Goal: Task Accomplishment & Management: Manage account settings

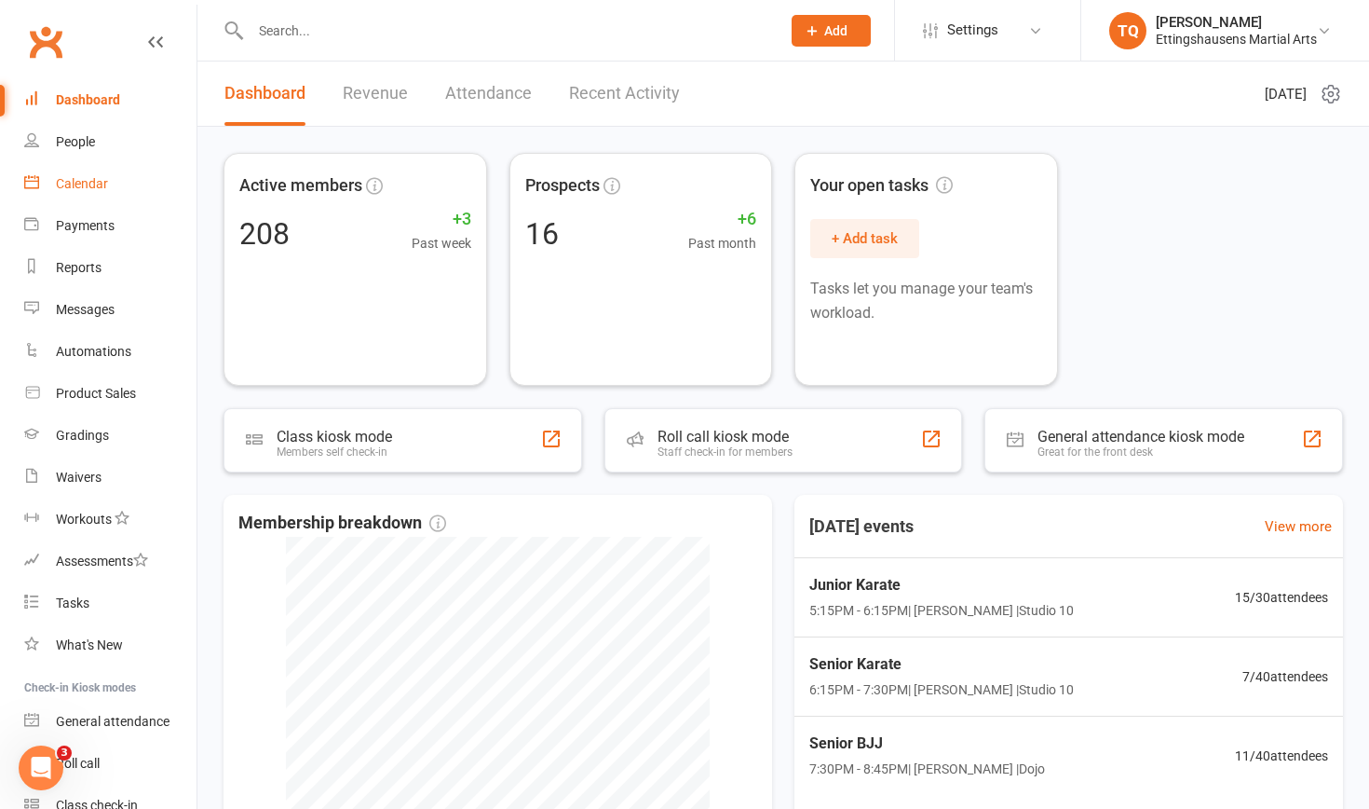
click at [95, 184] on div "Calendar" at bounding box center [82, 183] width 52 height 15
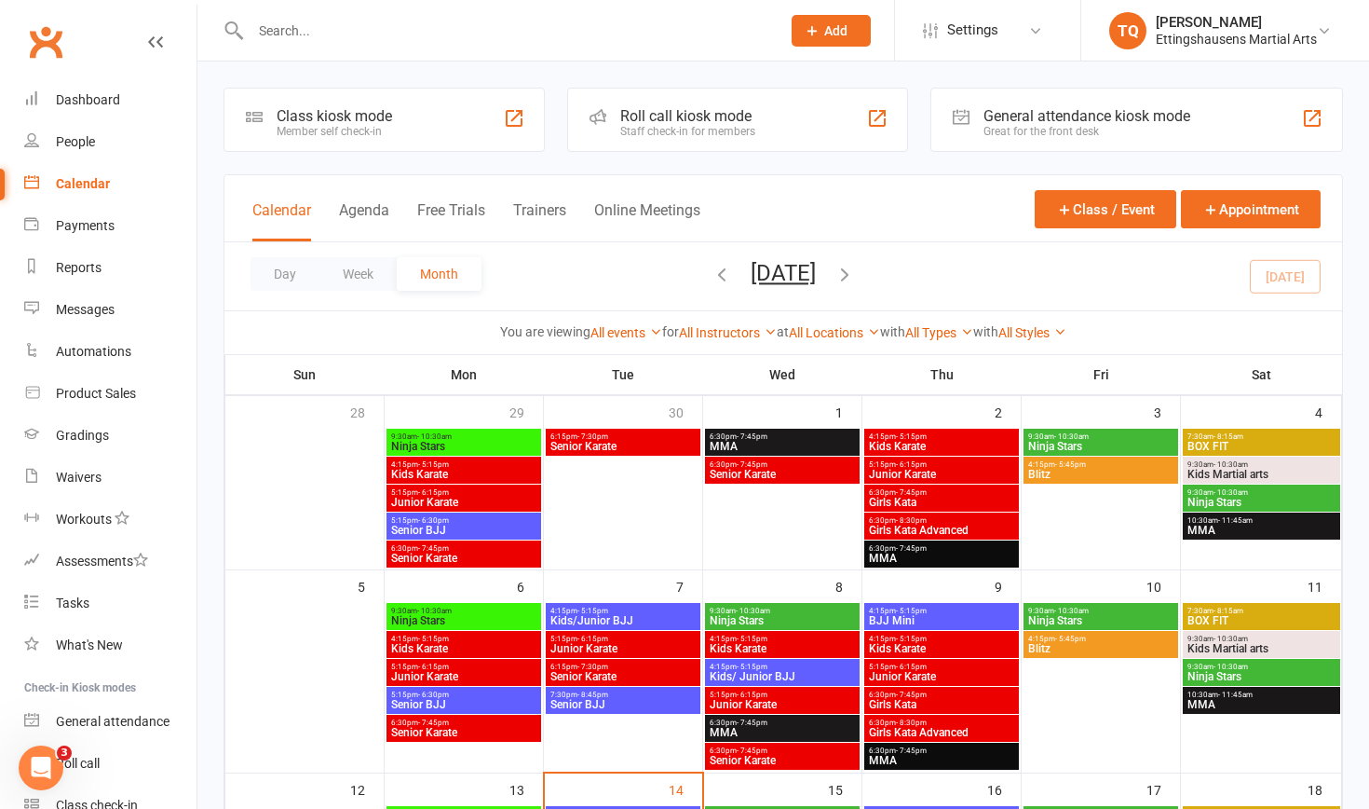
click at [741, 510] on span "Kids Karate" at bounding box center [782, 648] width 147 height 11
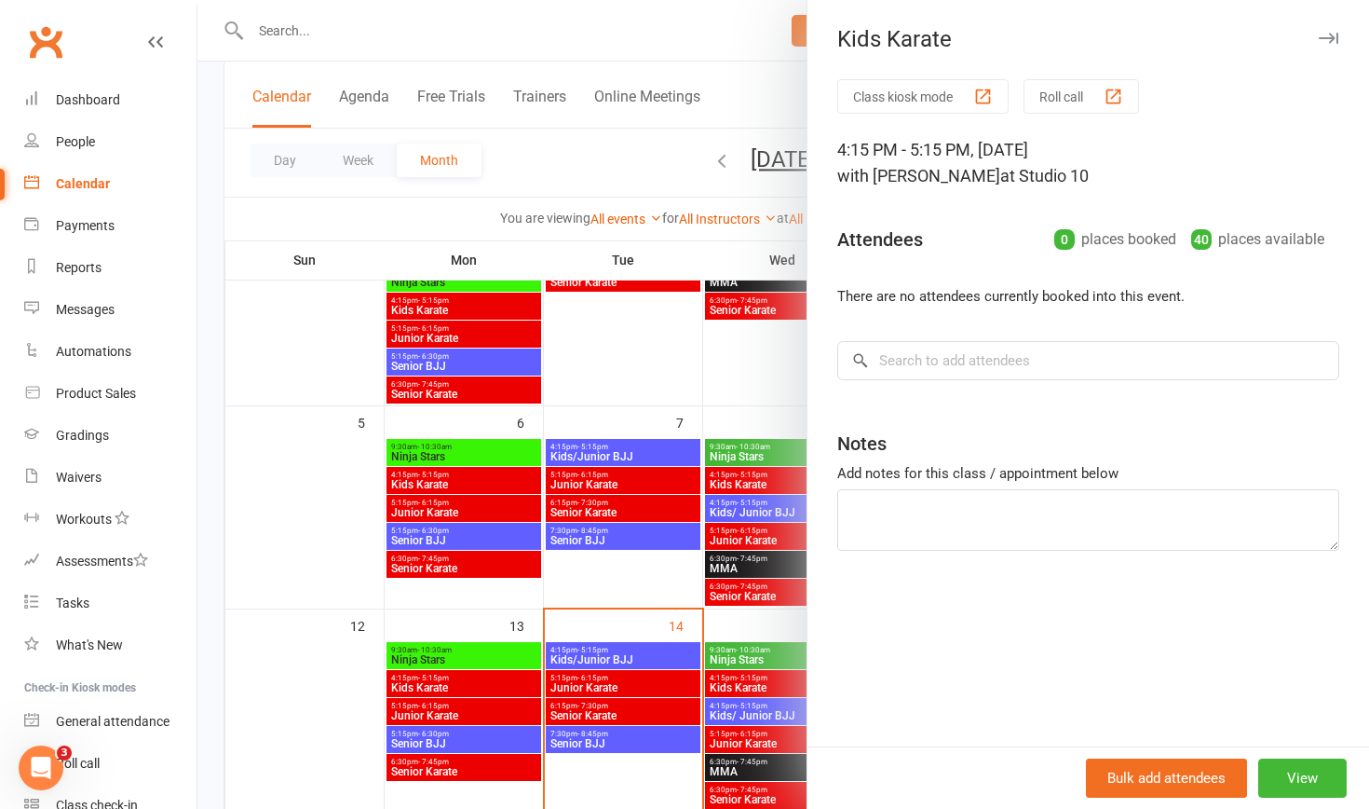
scroll to position [183, 0]
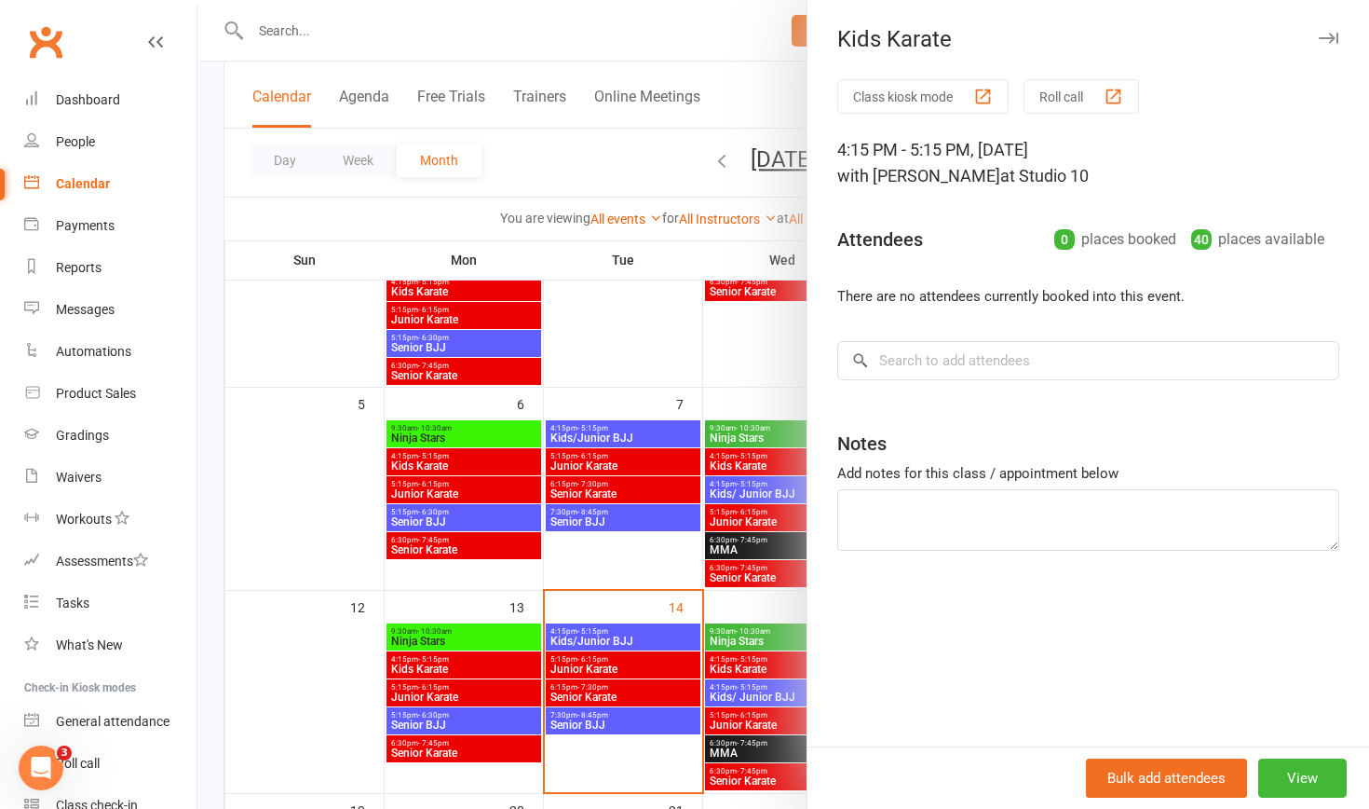
click at [604, 510] on div at bounding box center [783, 404] width 1172 height 809
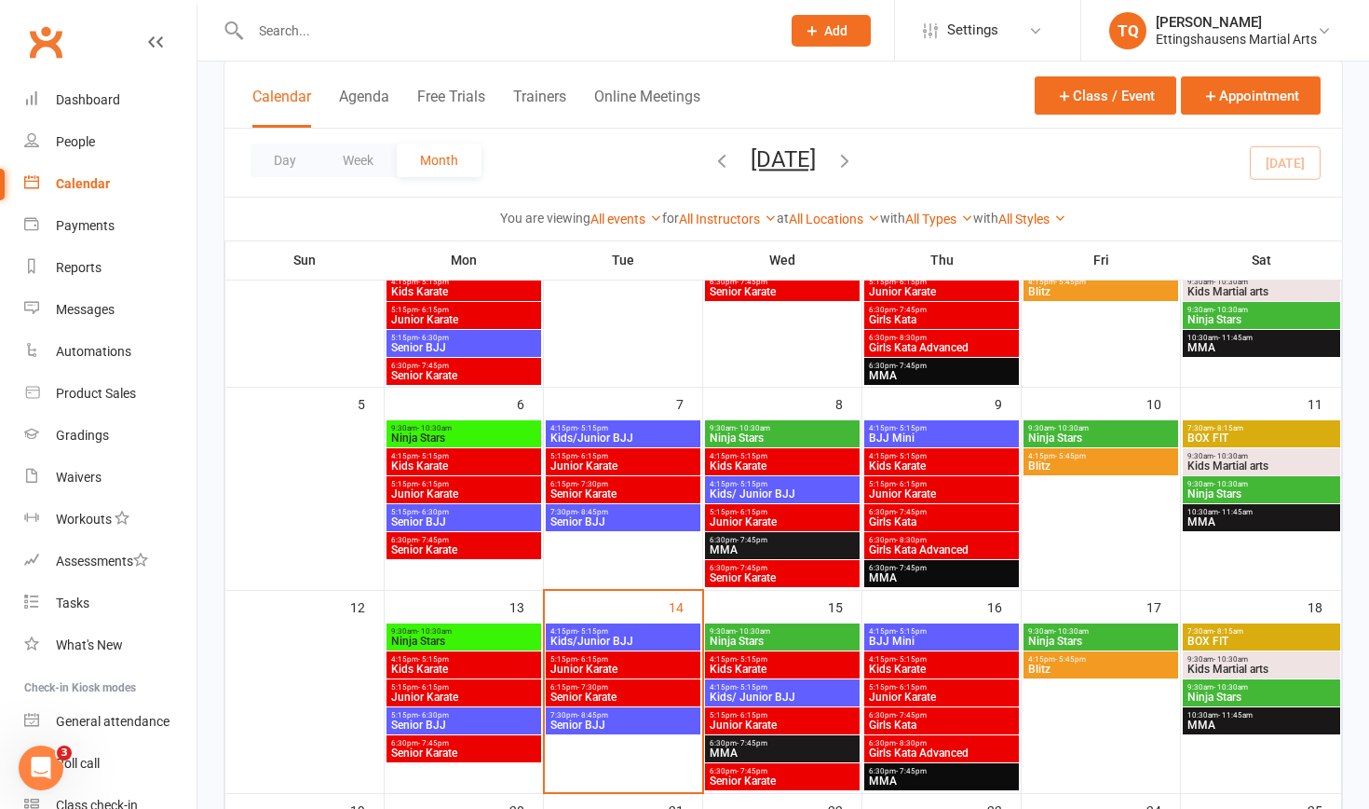
click at [604, 510] on span "Kids/Junior BJJ" at bounding box center [623, 640] width 147 height 11
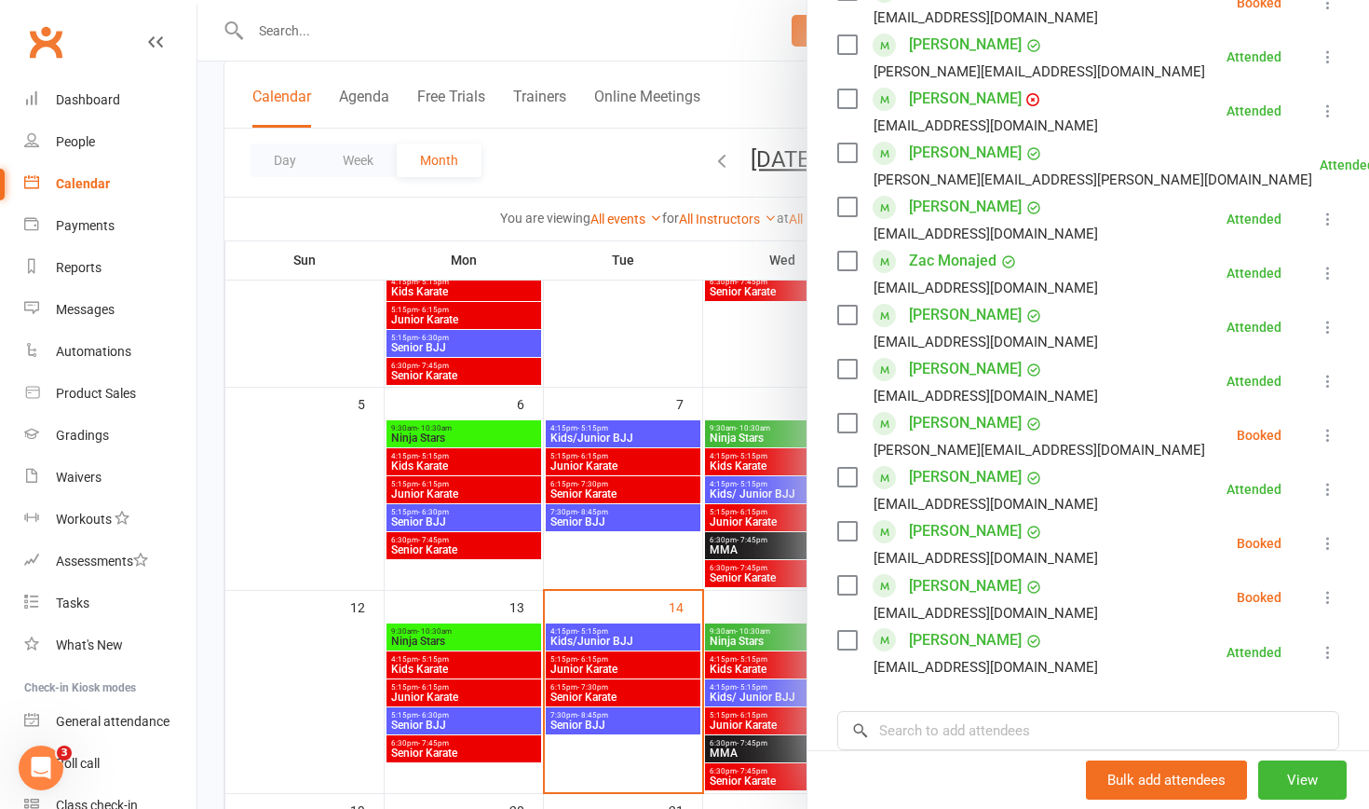
scroll to position [677, 0]
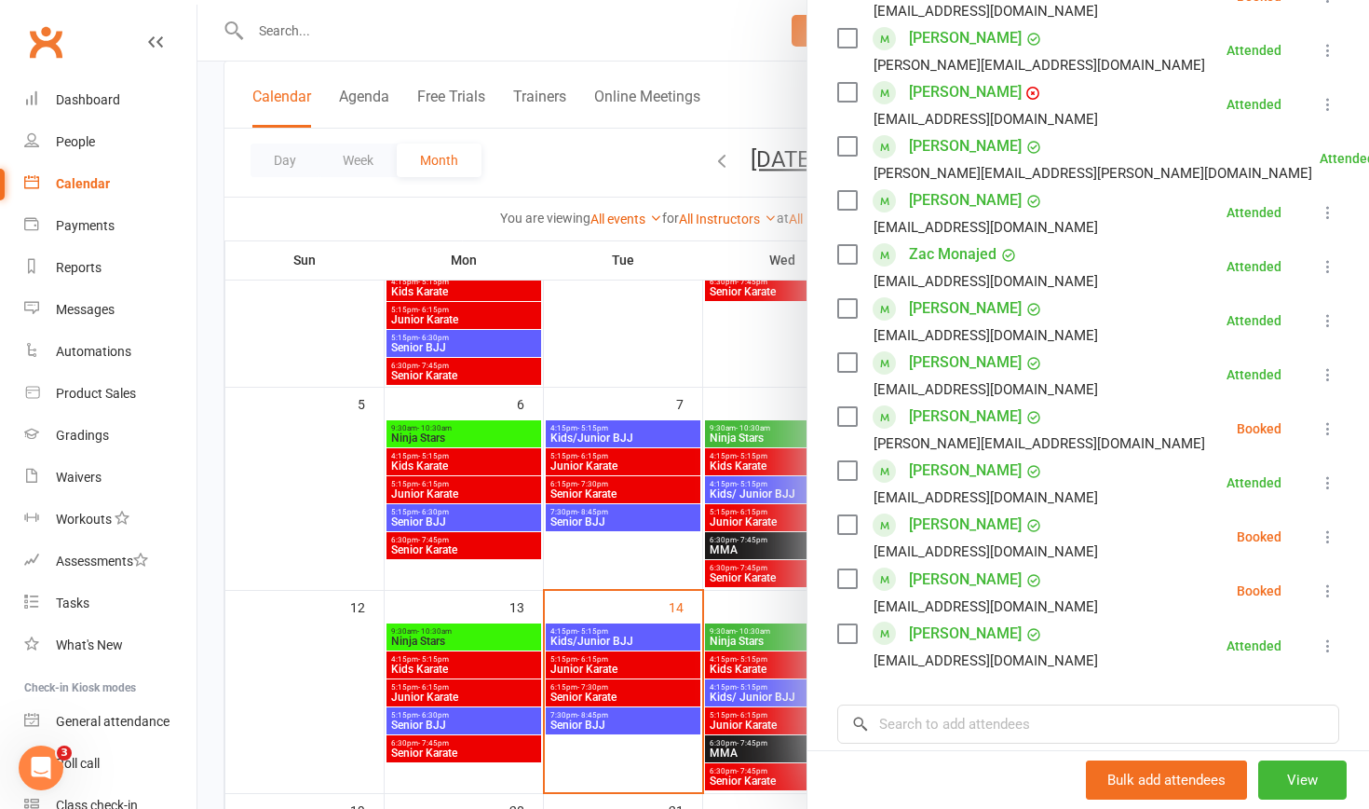
click at [580, 510] on div at bounding box center [783, 404] width 1172 height 809
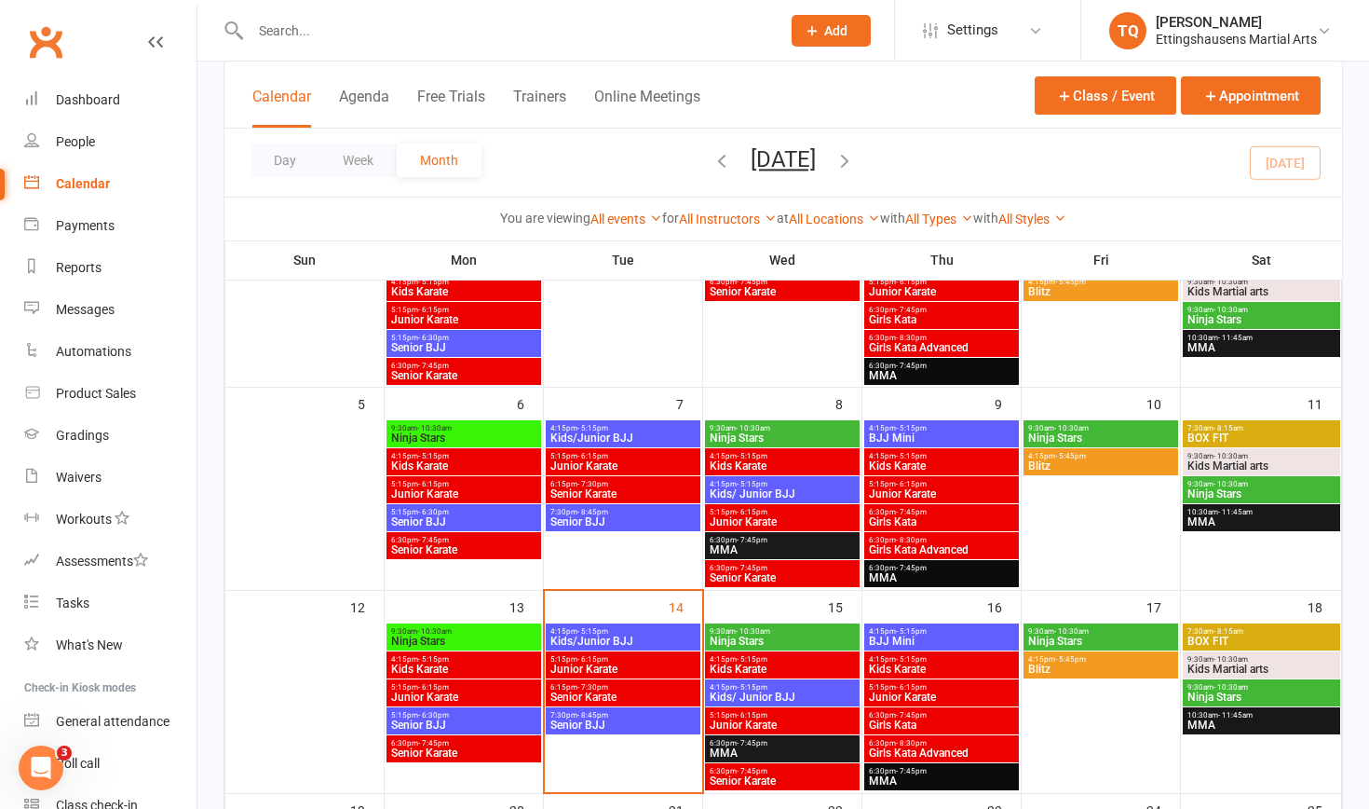
click at [580, 510] on span "Junior Karate" at bounding box center [623, 668] width 147 height 11
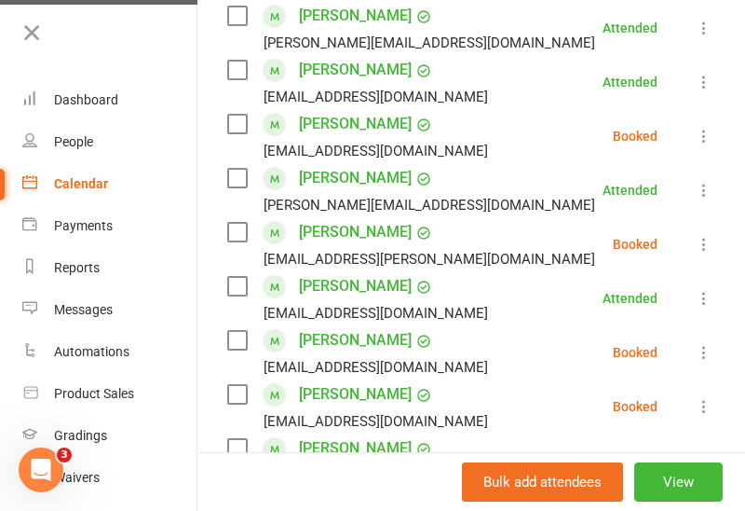
scroll to position [564, 0]
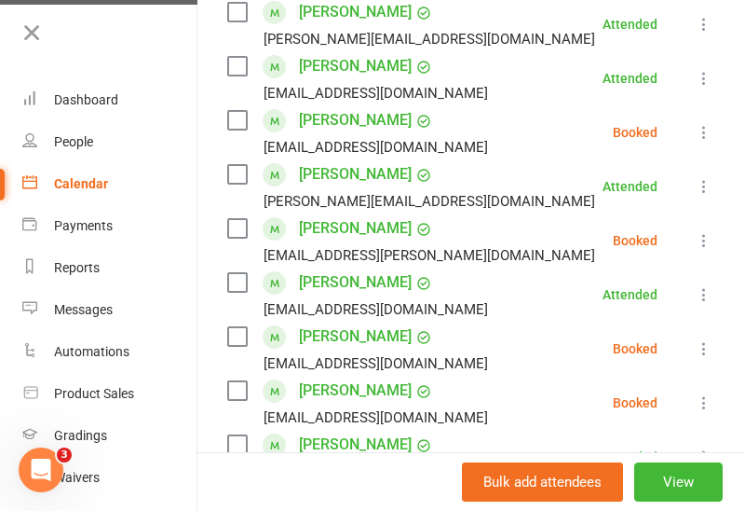
click at [705, 349] on icon at bounding box center [704, 348] width 19 height 19
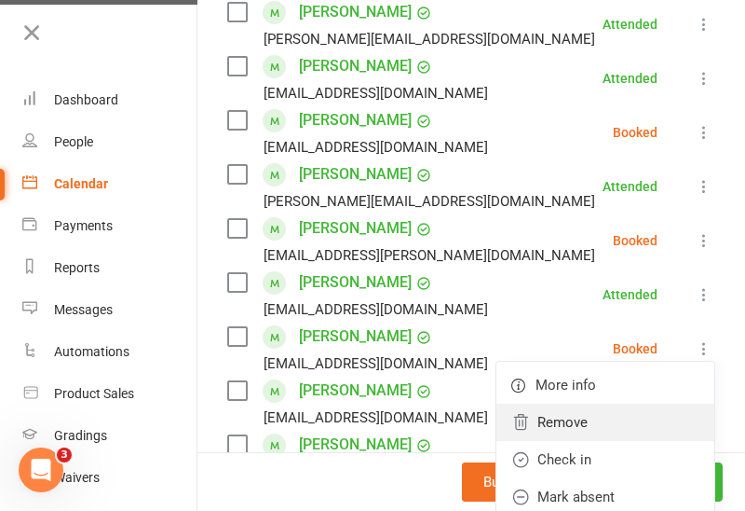
click at [578, 421] on link "Remove" at bounding box center [606, 421] width 218 height 37
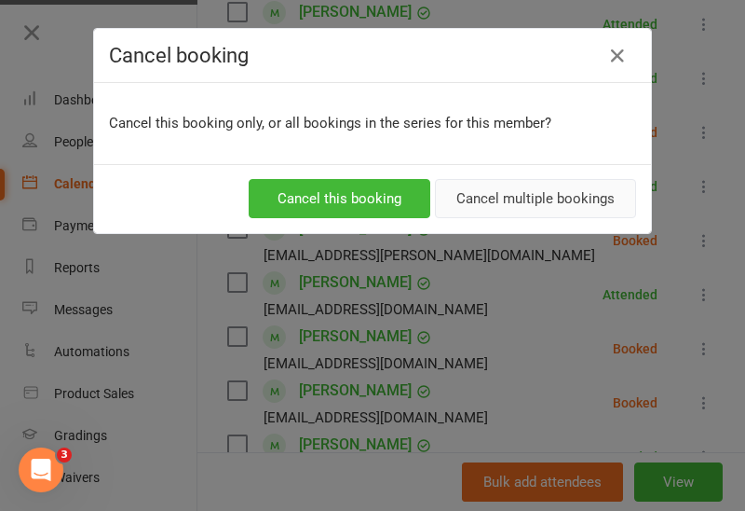
click at [493, 198] on button "Cancel multiple bookings" at bounding box center [535, 198] width 201 height 39
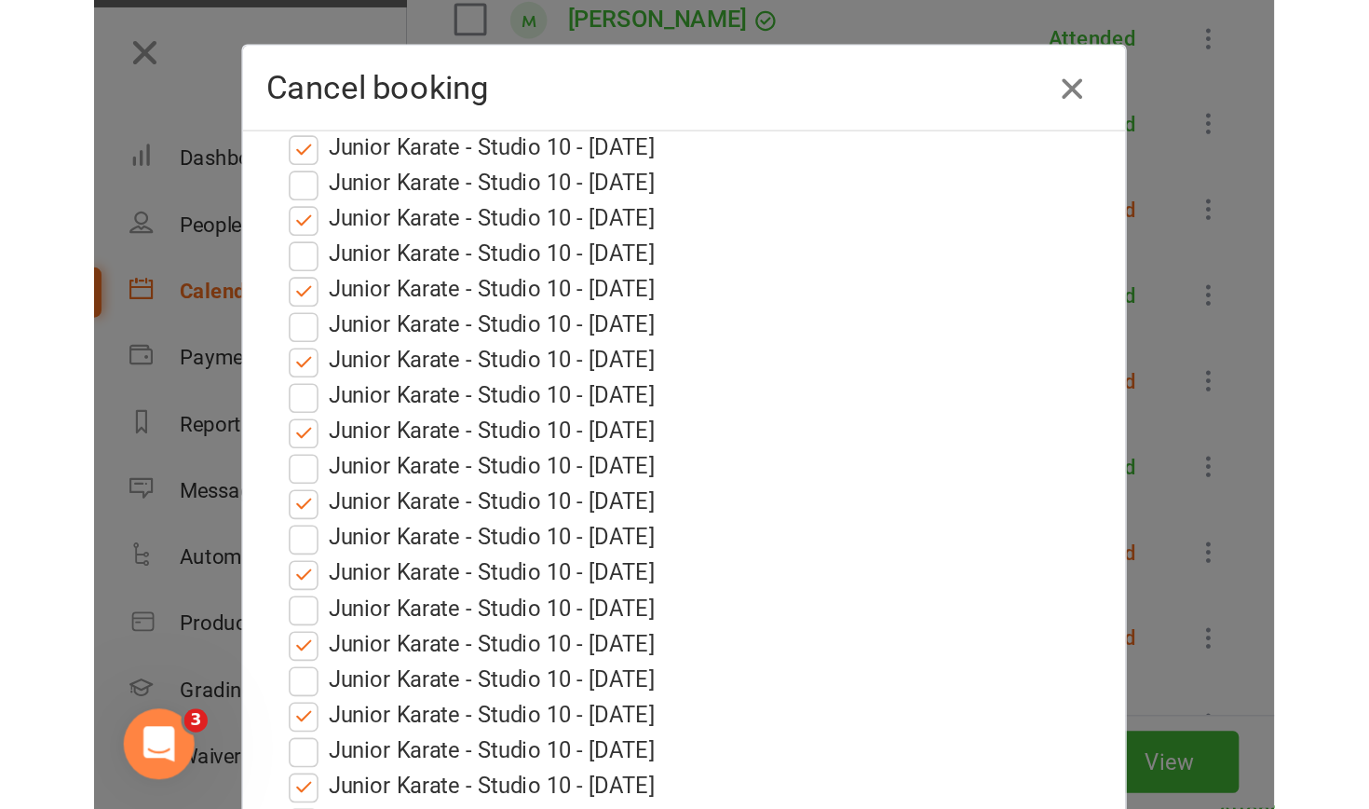
scroll to position [440, 0]
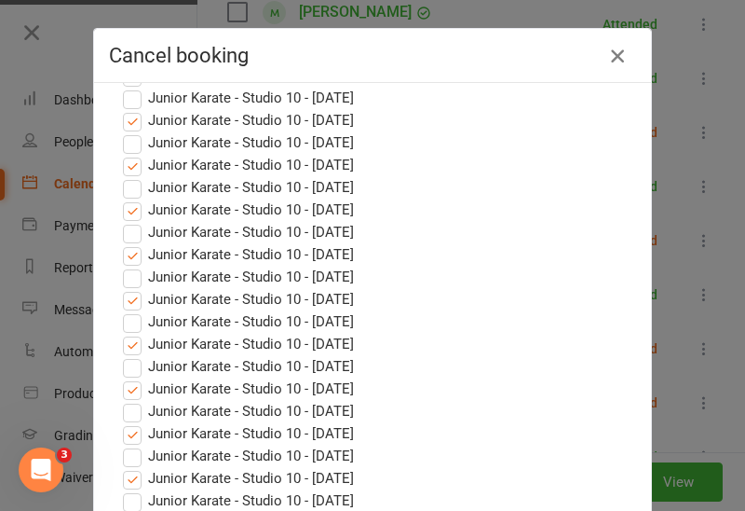
click at [617, 58] on icon "button" at bounding box center [617, 56] width 22 height 22
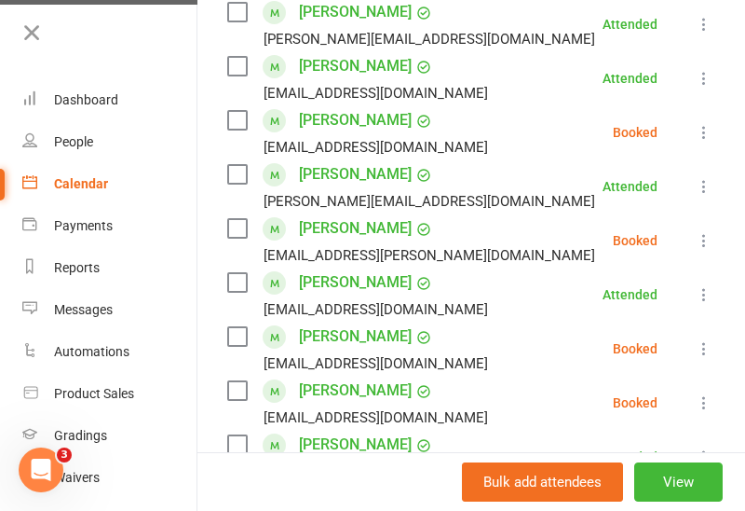
click at [701, 354] on icon at bounding box center [704, 348] width 19 height 19
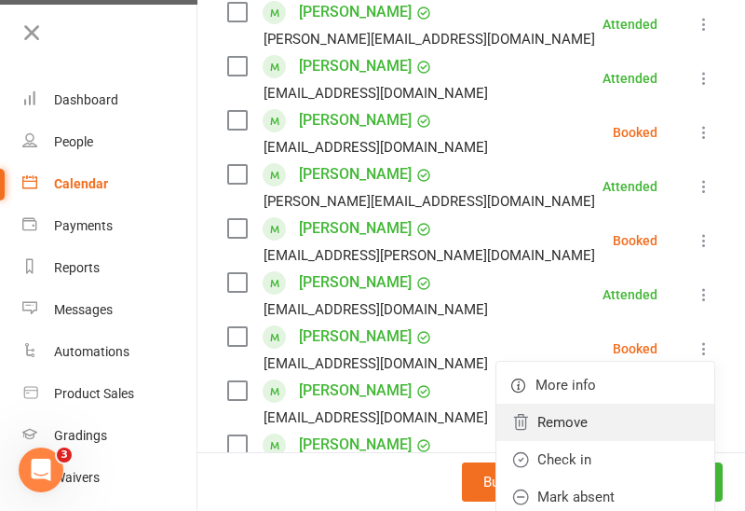
click at [603, 421] on link "Remove" at bounding box center [606, 421] width 218 height 37
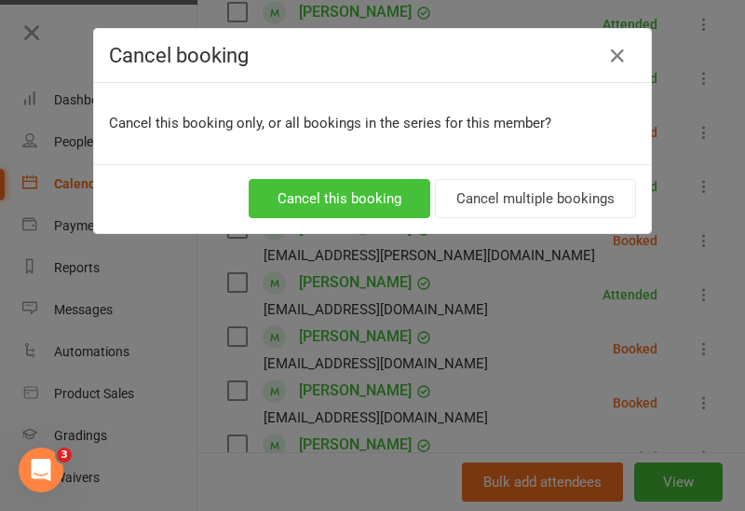
click at [373, 184] on button "Cancel this booking" at bounding box center [340, 198] width 182 height 39
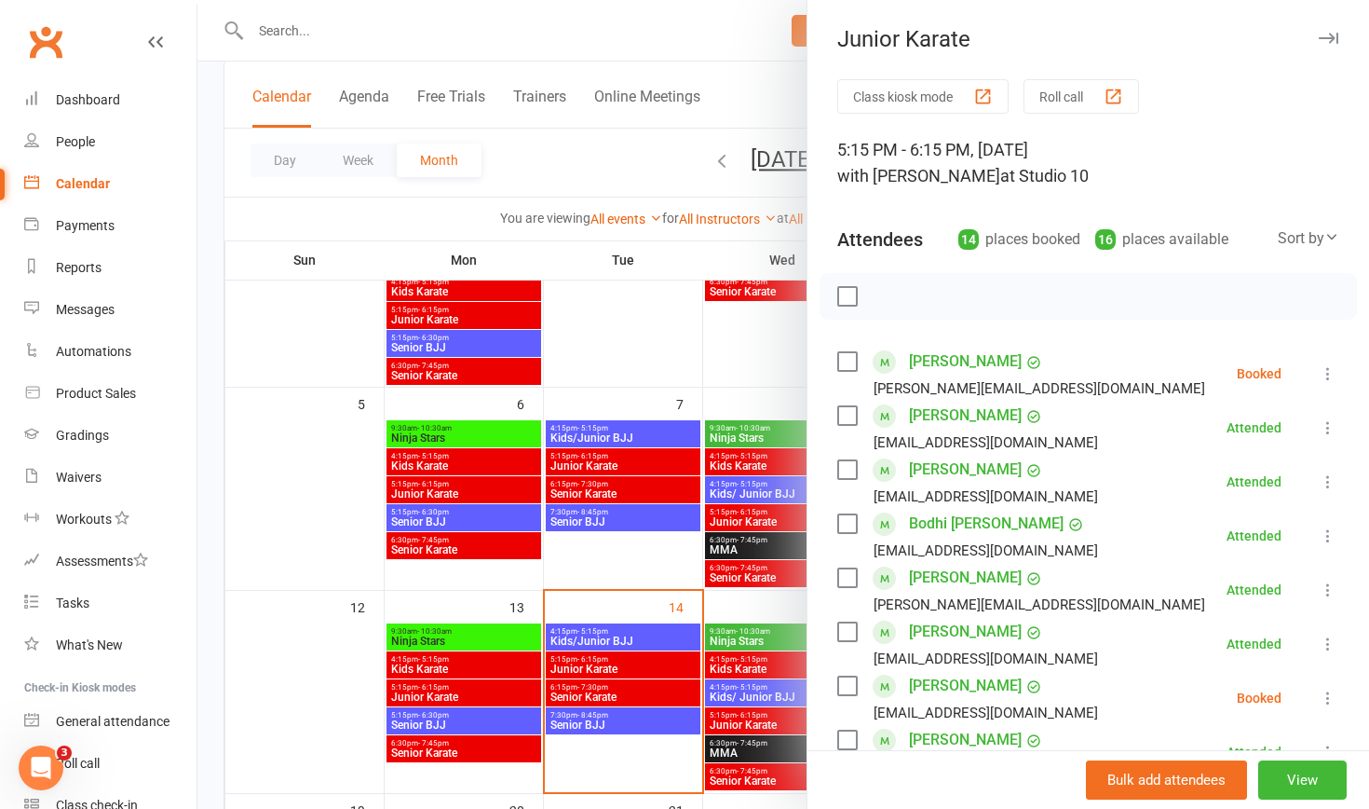
scroll to position [0, 0]
click at [582, 510] on div at bounding box center [783, 404] width 1172 height 809
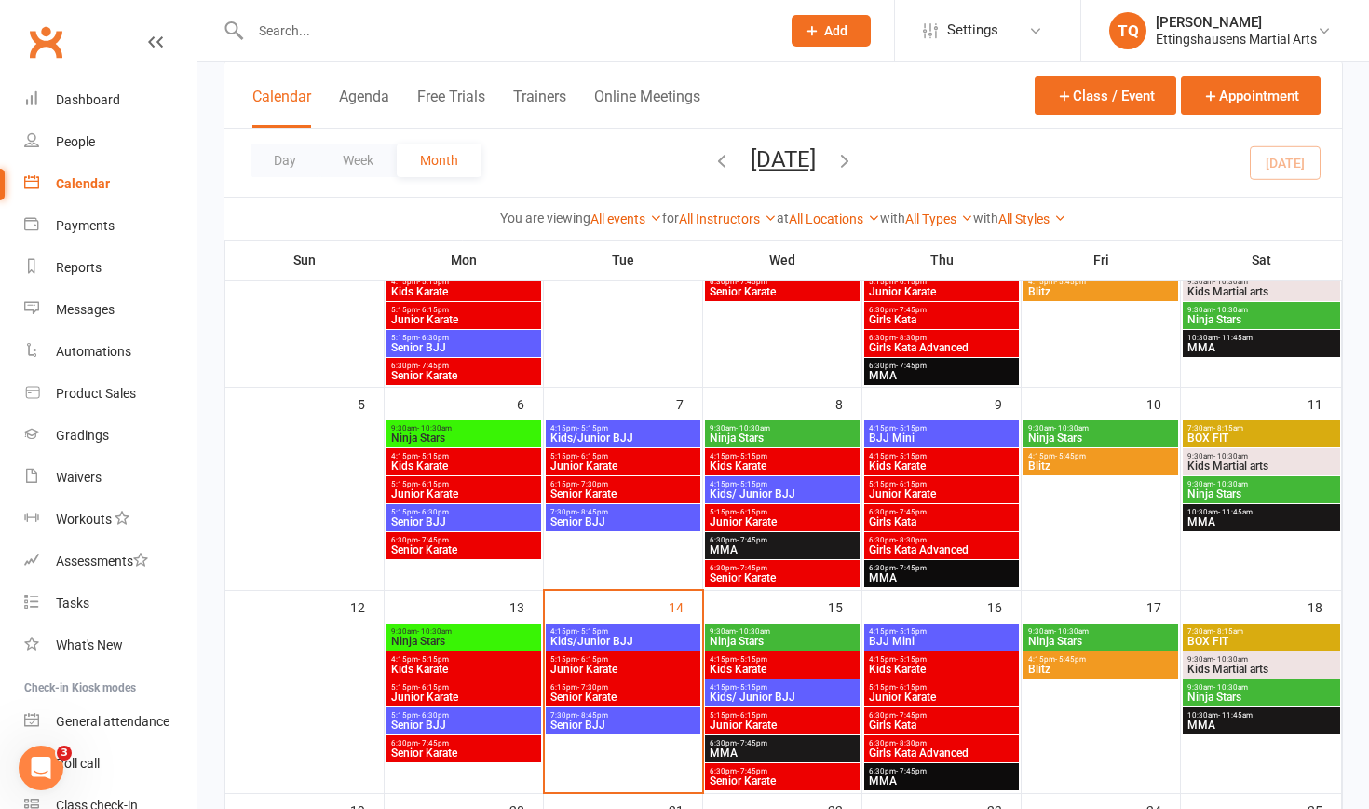
click at [582, 510] on span "Kids/Junior BJJ" at bounding box center [623, 640] width 147 height 11
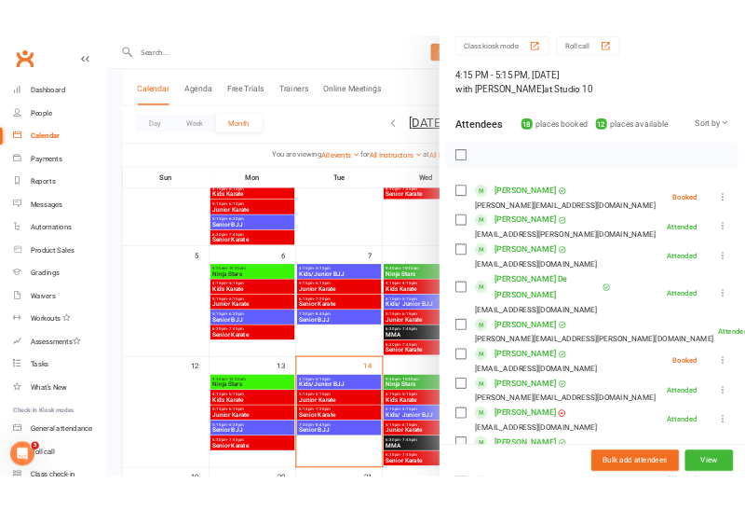
scroll to position [75, 0]
